Goal: Task Accomplishment & Management: Manage account settings

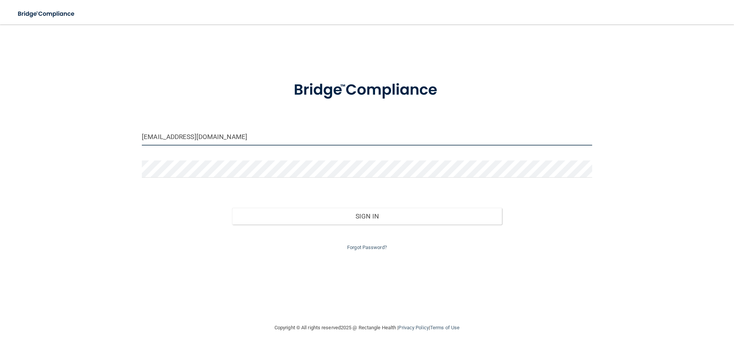
click at [234, 135] on input "[EMAIL_ADDRESS][DOMAIN_NAME]" at bounding box center [367, 136] width 450 height 17
drag, startPoint x: 267, startPoint y: 136, endPoint x: 0, endPoint y: 104, distance: 268.6
click at [0, 104] on main "[EMAIL_ADDRESS][DOMAIN_NAME] Invalid email/password. You don't have permission …" at bounding box center [367, 186] width 734 height 324
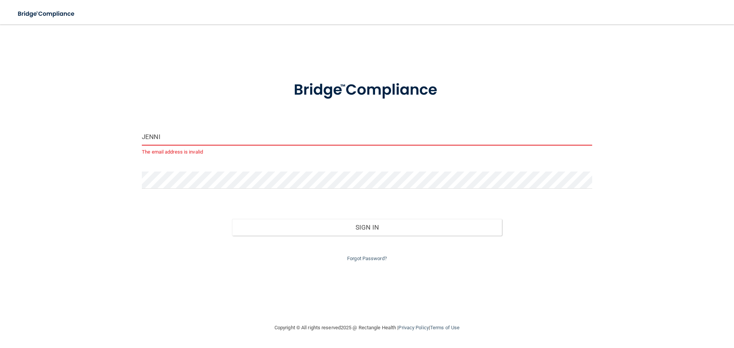
type input "[EMAIL_ADDRESS][DOMAIN_NAME]"
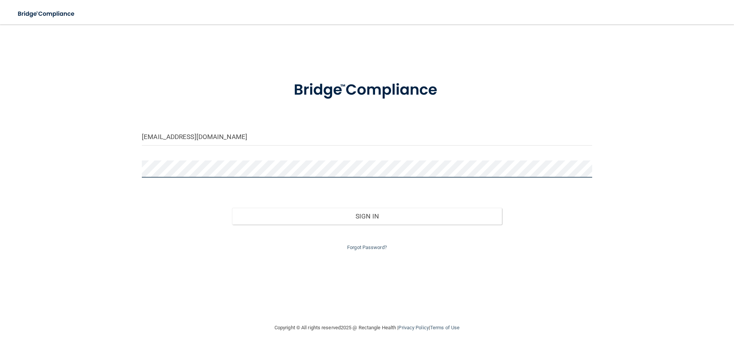
click at [42, 172] on div "[EMAIL_ADDRESS][DOMAIN_NAME] Invalid email/password. You don't have permission …" at bounding box center [366, 174] width 703 height 284
click at [76, 248] on div "[EMAIL_ADDRESS][DOMAIN_NAME] Invalid email/password. You don't have permission …" at bounding box center [366, 174] width 703 height 284
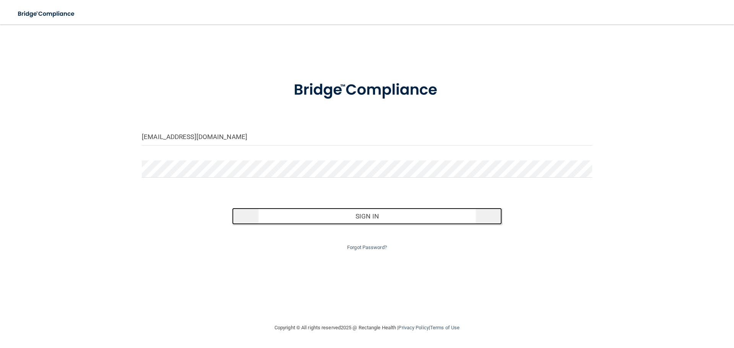
click at [366, 220] on button "Sign In" at bounding box center [367, 216] width 270 height 17
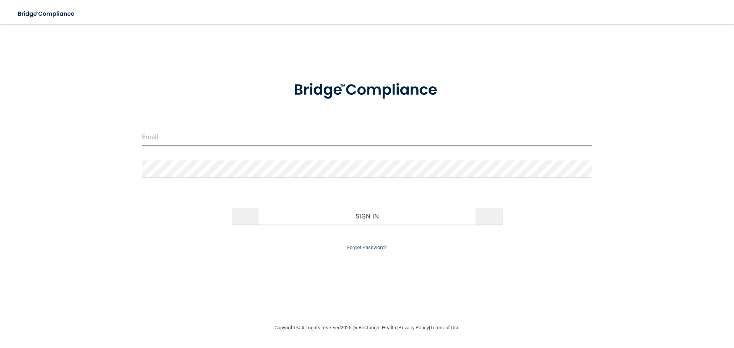
type input "[EMAIL_ADDRESS][DOMAIN_NAME]"
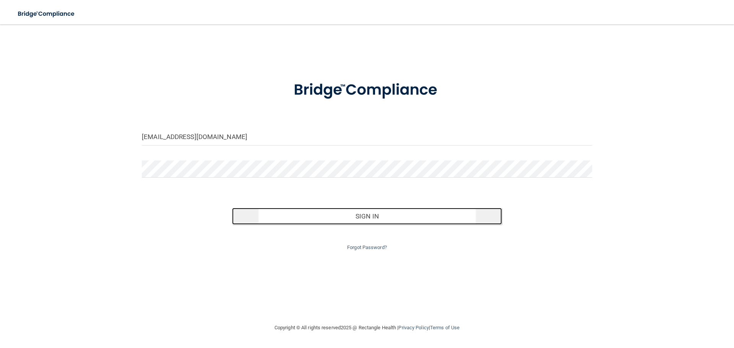
click at [359, 216] on button "Sign In" at bounding box center [367, 216] width 270 height 17
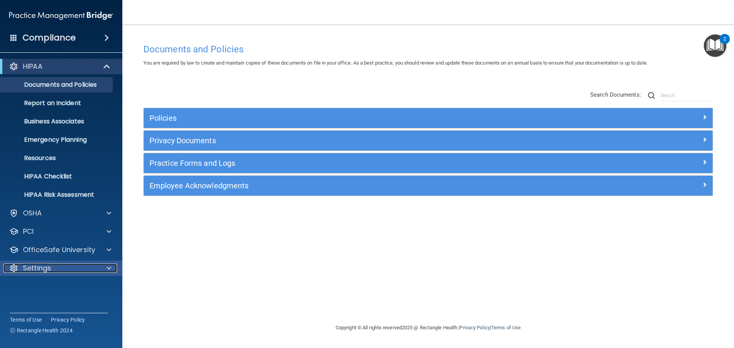
click at [41, 269] on p "Settings" at bounding box center [37, 268] width 28 height 9
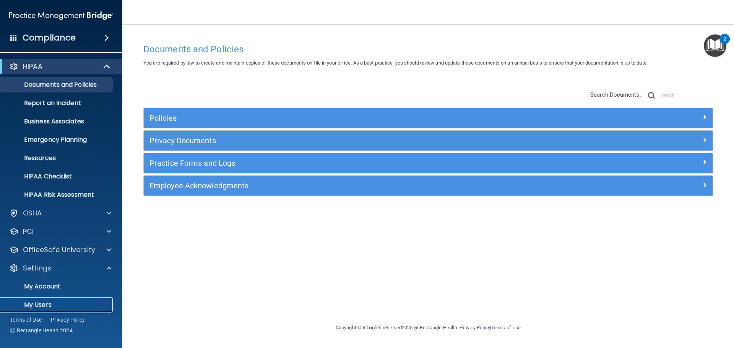
click at [44, 302] on p "My Users" at bounding box center [57, 305] width 104 height 8
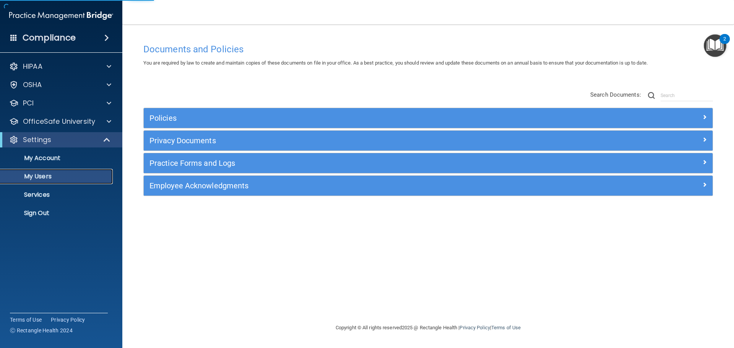
select select "20"
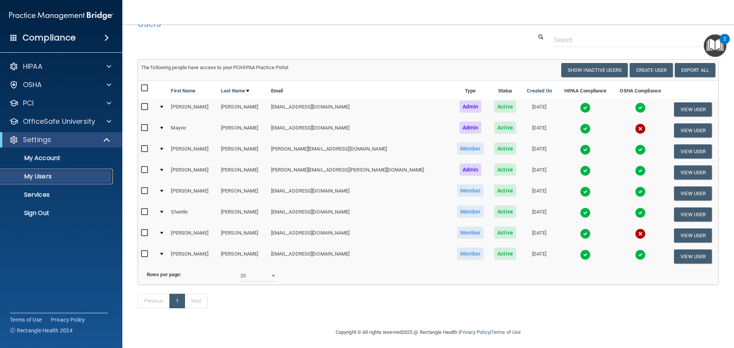
scroll to position [32, 0]
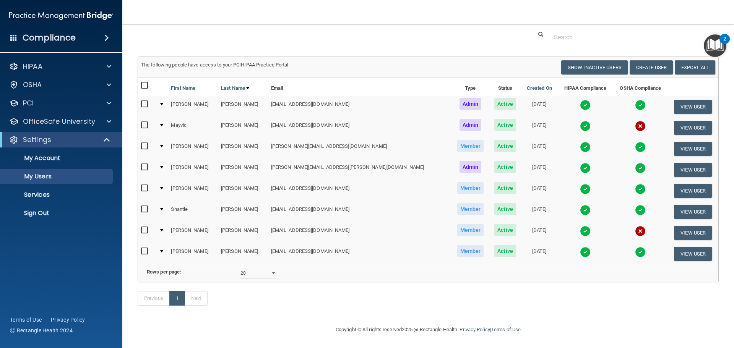
click at [635, 226] on img at bounding box center [640, 231] width 11 height 11
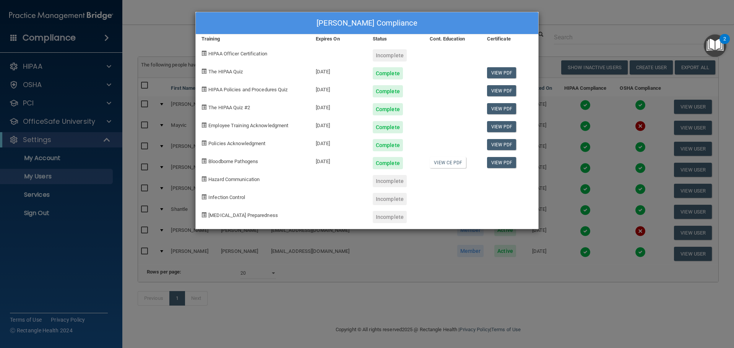
click at [675, 225] on div "Jennifer Kilislian's Compliance Training Expires On Status Cont. Education Cert…" at bounding box center [367, 174] width 734 height 348
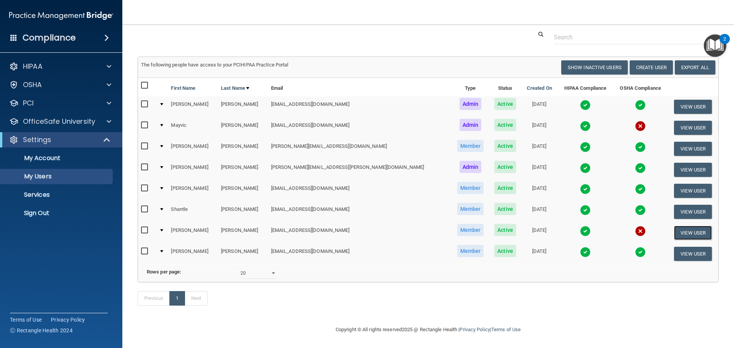
click at [675, 226] on button "View User" at bounding box center [693, 233] width 38 height 14
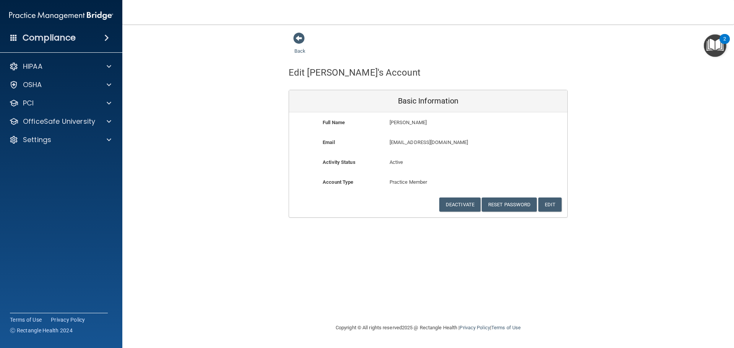
click at [83, 36] on div "Compliance" at bounding box center [61, 37] width 122 height 17
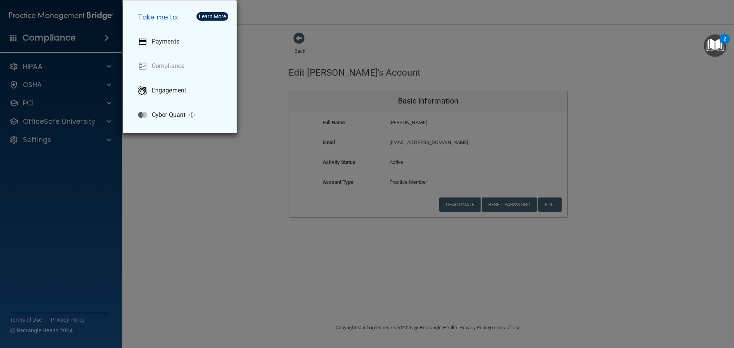
drag, startPoint x: 175, startPoint y: 187, endPoint x: 181, endPoint y: 162, distance: 25.2
click at [175, 186] on div "Take me to: Payments Compliance Engagement Cyber Quant" at bounding box center [367, 174] width 734 height 348
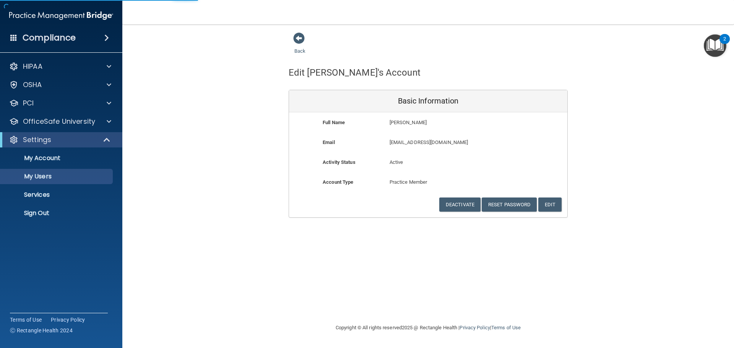
select select "20"
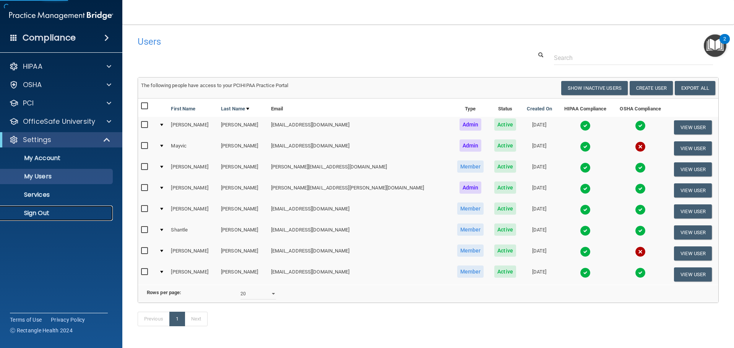
click at [44, 215] on p "Sign Out" at bounding box center [57, 213] width 104 height 8
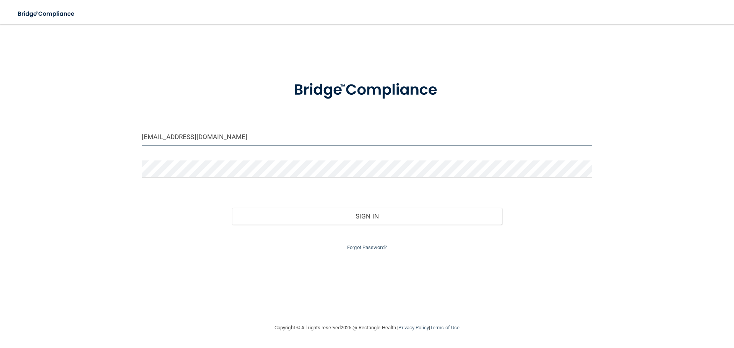
drag, startPoint x: 261, startPoint y: 140, endPoint x: 15, endPoint y: 145, distance: 246.2
click at [15, 145] on main "[EMAIL_ADDRESS][DOMAIN_NAME] Invalid email/password. You don't have permission …" at bounding box center [367, 186] width 734 height 324
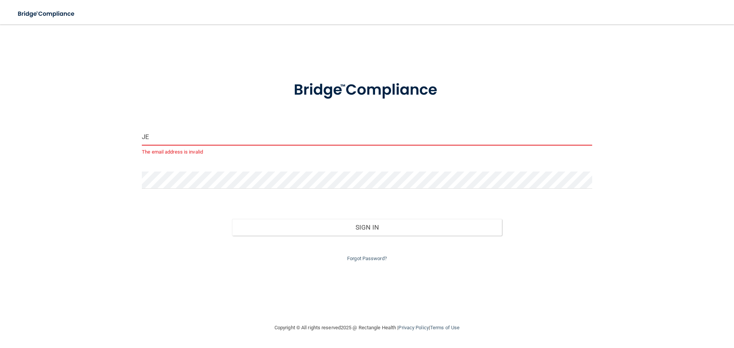
type input "[EMAIL_ADDRESS][DOMAIN_NAME]"
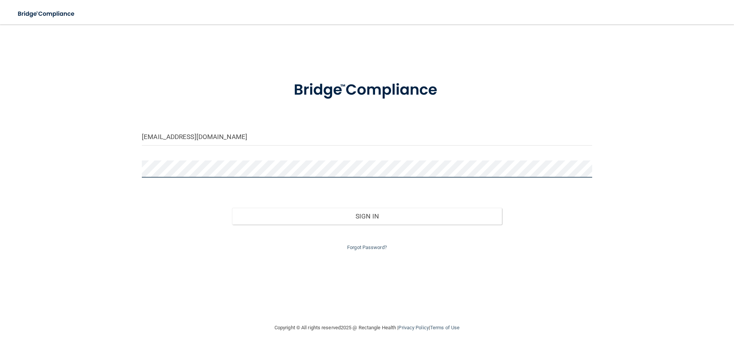
click at [75, 169] on div "[EMAIL_ADDRESS][DOMAIN_NAME] Invalid email/password. You don't have permission …" at bounding box center [366, 174] width 703 height 284
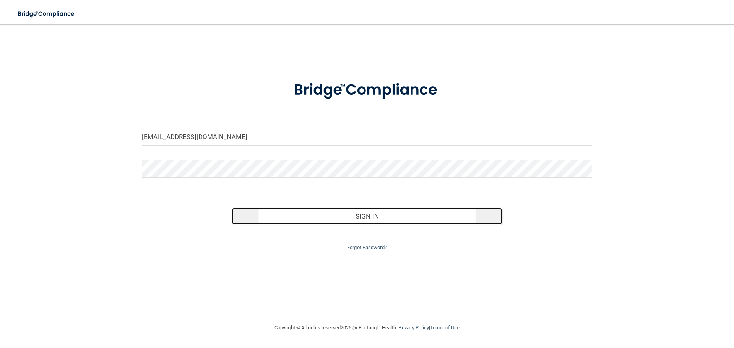
click at [400, 218] on button "Sign In" at bounding box center [367, 216] width 270 height 17
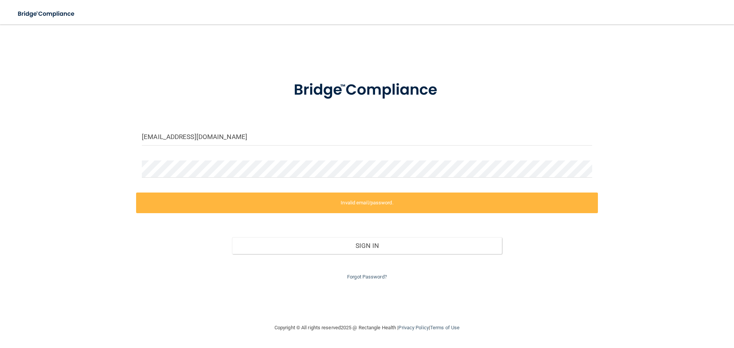
click at [375, 203] on label "Invalid email/password." at bounding box center [367, 203] width 462 height 21
